Goal: Task Accomplishment & Management: Manage account settings

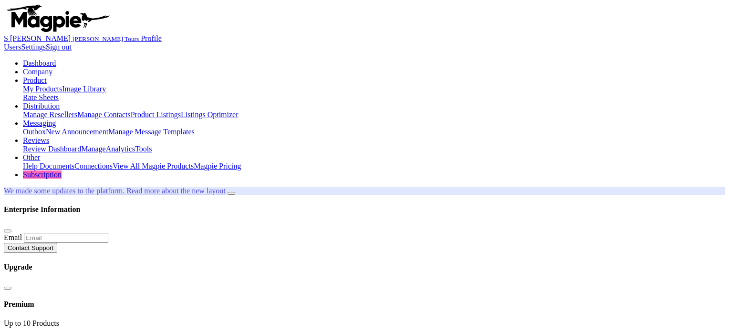
click at [62, 85] on link "My Products" at bounding box center [42, 89] width 39 height 8
type input "dubai croc"
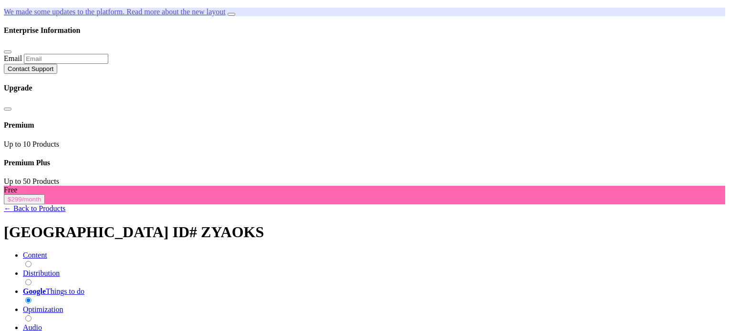
scroll to position [222, 0]
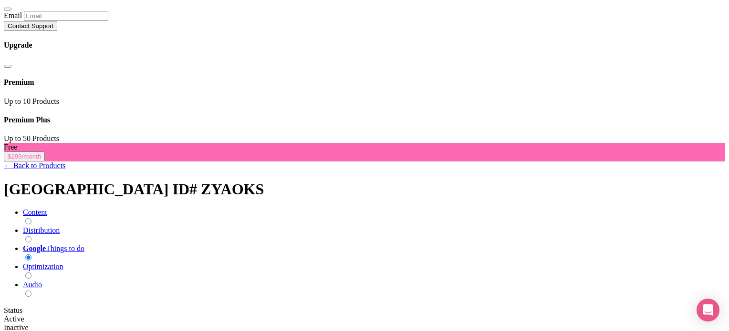
type input "59"
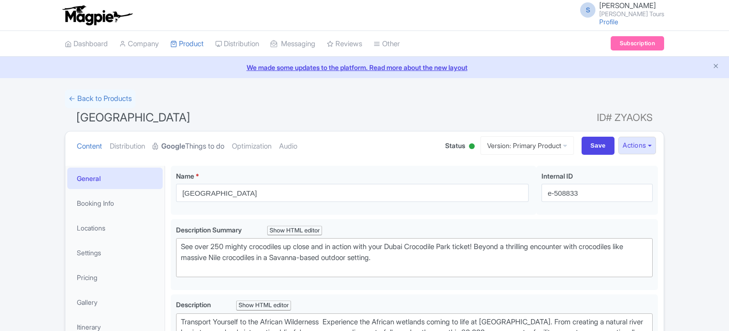
click at [185, 148] on strong "Google" at bounding box center [173, 146] width 24 height 11
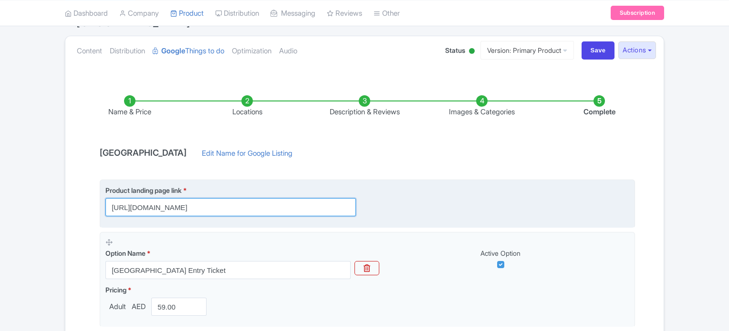
scroll to position [0, 29]
drag, startPoint x: 249, startPoint y: 207, endPoint x: 365, endPoint y: 207, distance: 116.4
click at [365, 207] on div "Product landing page link * https://www.raynatours.com/dubai/nature-and-wildlif…" at bounding box center [236, 201] width 262 height 31
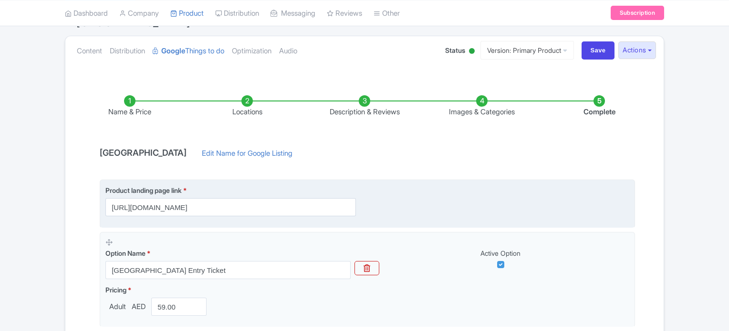
click at [429, 206] on div "Product landing page link * https://www.raynatours.com/dubai/nature-and-wildlif…" at bounding box center [367, 201] width 524 height 31
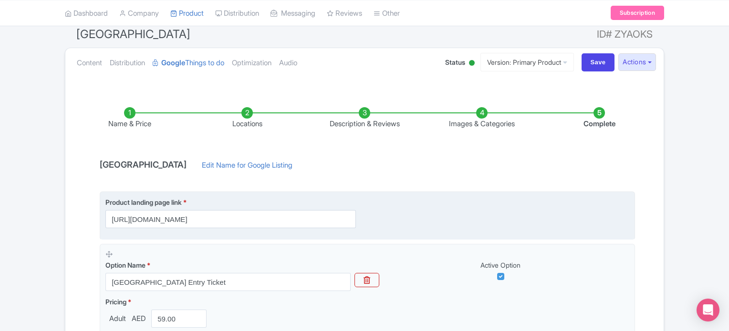
scroll to position [222, 0]
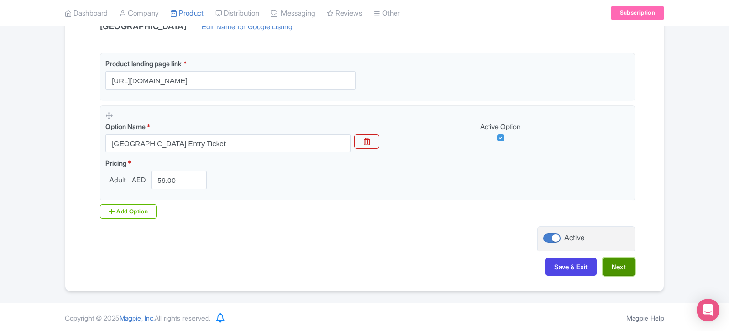
click at [624, 265] on button "Next" at bounding box center [618, 267] width 32 height 18
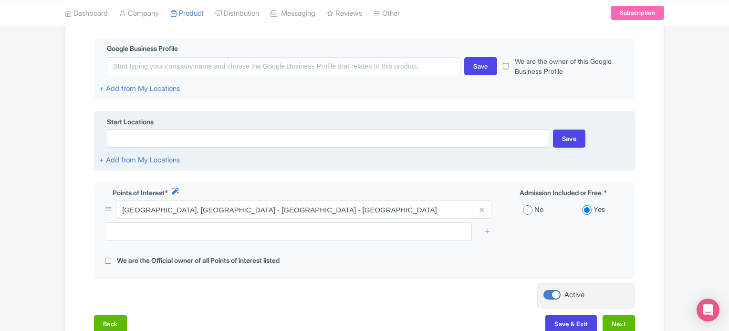
click at [429, 161] on div "Start Locations Save + Add from My Locations" at bounding box center [364, 141] width 541 height 60
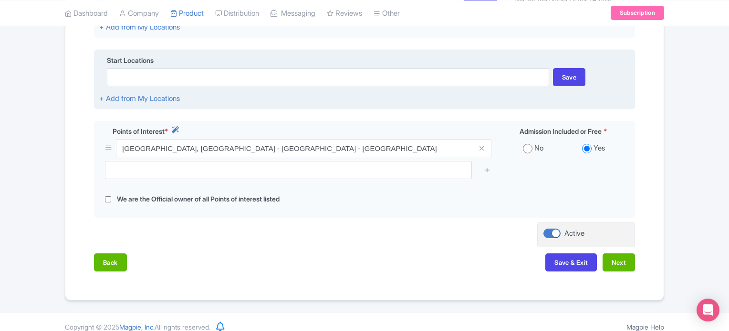
scroll to position [294, 0]
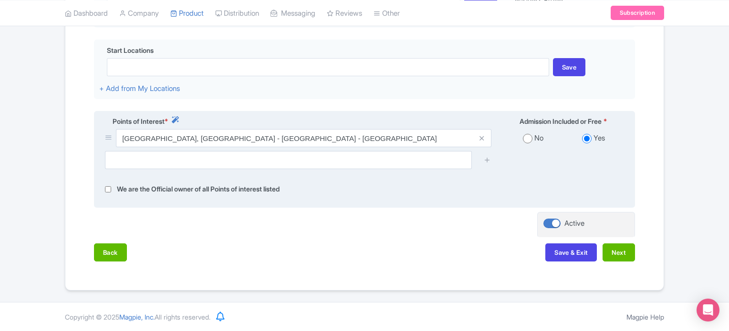
click at [503, 186] on div "We are the Official owner of all Points of interest listed" at bounding box center [364, 189] width 530 height 11
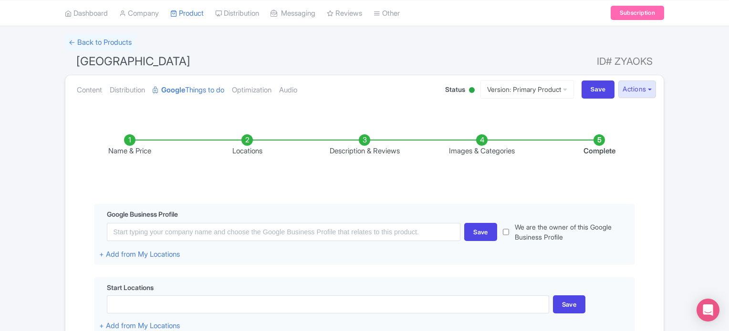
scroll to position [55, 0]
click at [244, 147] on li "Locations" at bounding box center [246, 146] width 117 height 22
click at [249, 145] on li "Locations" at bounding box center [246, 146] width 117 height 22
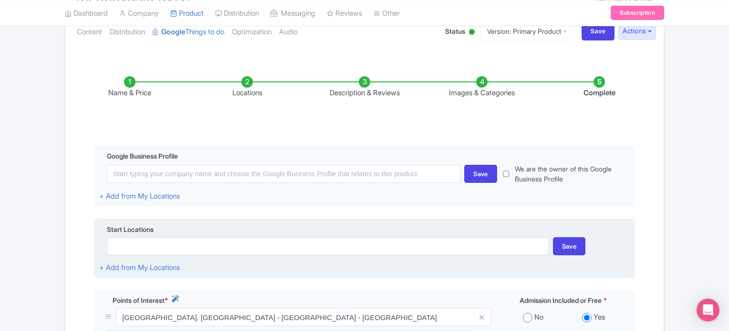
scroll to position [294, 0]
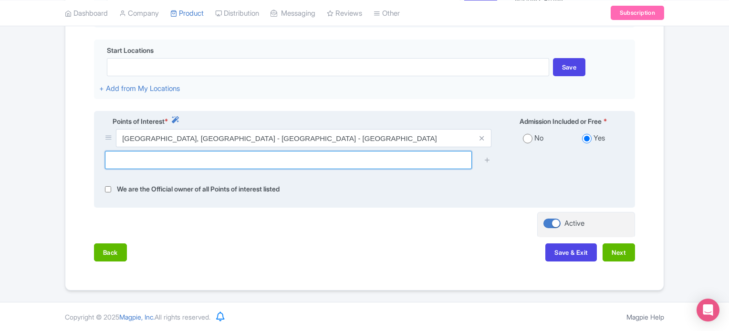
click at [251, 156] on input "text" at bounding box center [288, 160] width 367 height 18
paste input "Mushrif - Dubai"
type input "Mushrif - Dubai"
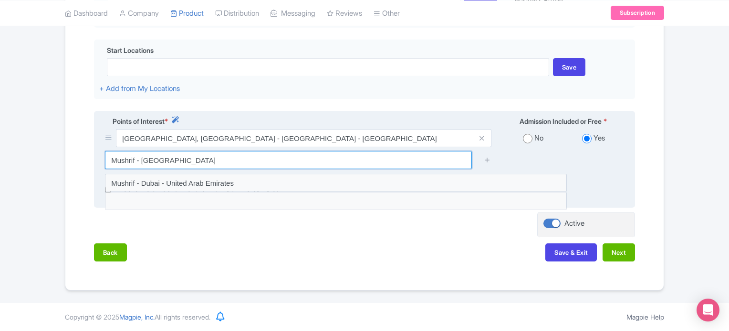
click at [251, 156] on input "Mushrif - Dubai" at bounding box center [288, 160] width 367 height 18
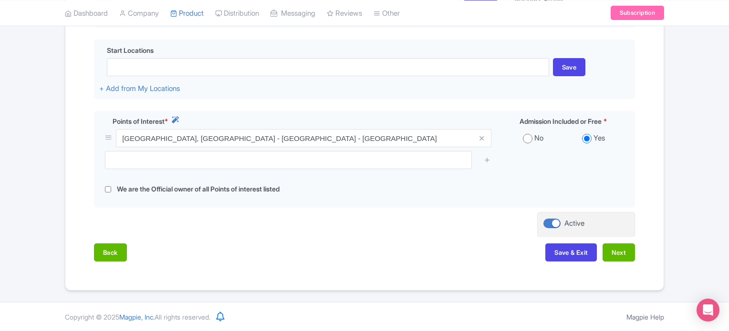
click at [667, 164] on div "Success Product Saved ← Back to Products Dubai Crocodile Park ID# ZYAOKS Conten…" at bounding box center [364, 43] width 610 height 495
click at [676, 153] on div "Success Product Saved ← Back to Products Dubai Crocodile Park ID# ZYAOKS Conten…" at bounding box center [364, 43] width 729 height 495
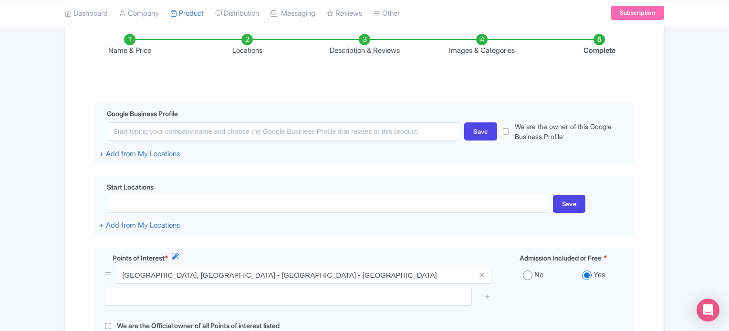
scroll to position [55, 0]
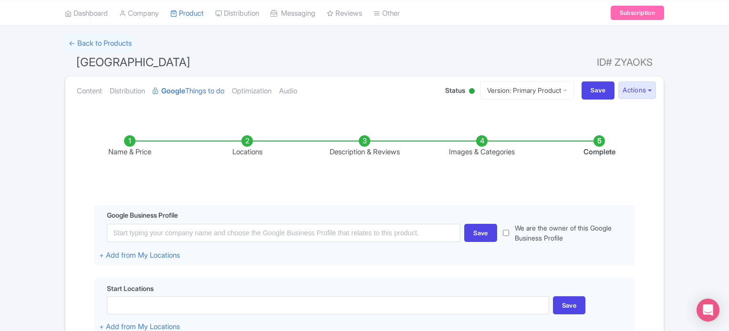
drag, startPoint x: 79, startPoint y: 61, endPoint x: 225, endPoint y: 58, distance: 146.4
click at [225, 58] on h1 "Dubai Crocodile Park ID# ZYAOKS" at bounding box center [364, 64] width 599 height 23
click at [303, 59] on h1 "Dubai Crocodile Park ID# ZYAOKS" at bounding box center [364, 64] width 599 height 23
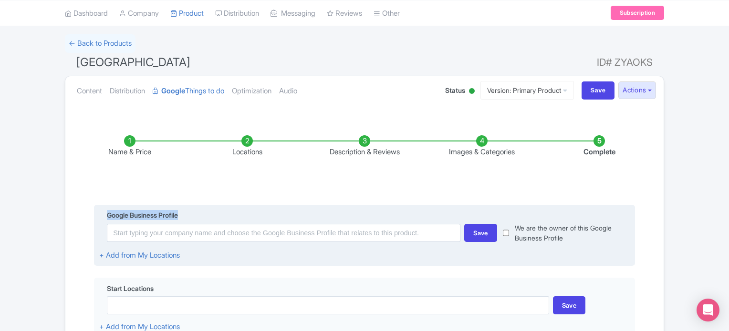
drag, startPoint x: 109, startPoint y: 215, endPoint x: 205, endPoint y: 213, distance: 96.4
click at [205, 213] on div "Google Business Profile" at bounding box center [364, 216] width 530 height 13
click at [300, 212] on div "Google Business Profile" at bounding box center [364, 216] width 530 height 13
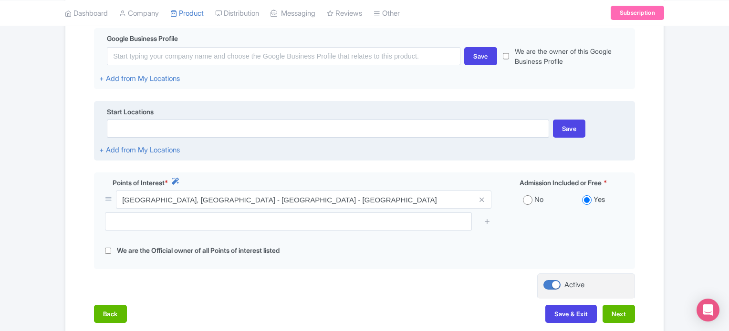
scroll to position [246, 0]
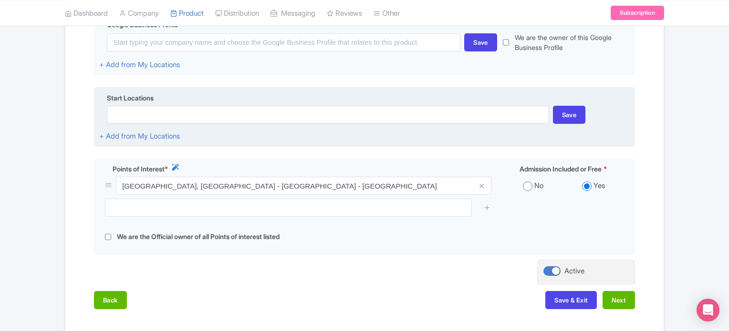
click at [120, 94] on span "Start Locations" at bounding box center [130, 98] width 47 height 10
click at [271, 144] on div "Start Locations Save + Add from My Locations" at bounding box center [364, 117] width 541 height 60
